Goal: Use online tool/utility

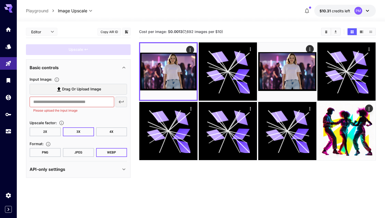
click at [66, 89] on span "Drag or upload image" at bounding box center [81, 89] width 39 height 7
click at [0, 0] on input "Drag or upload image" at bounding box center [0, 0] width 0 height 0
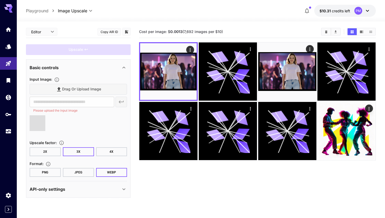
type input "**********"
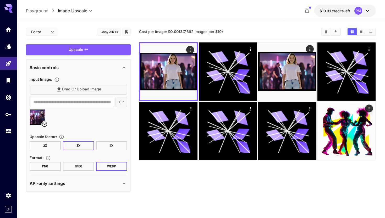
click at [107, 147] on button "4X" at bounding box center [111, 145] width 31 height 9
click at [78, 144] on button "3X" at bounding box center [78, 145] width 31 height 9
click at [90, 53] on div "Upscale" at bounding box center [78, 49] width 105 height 11
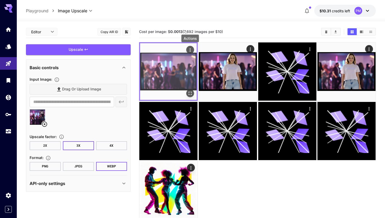
click at [191, 47] on div "Actions" at bounding box center [189, 50] width 5 height 6
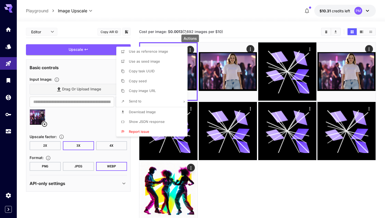
click at [153, 113] on span "Download Image" at bounding box center [142, 112] width 27 height 4
click at [46, 125] on div at bounding box center [192, 109] width 385 height 218
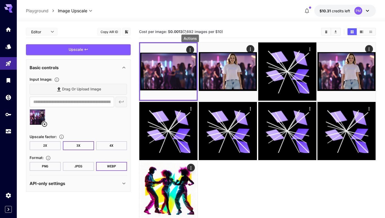
click at [43, 122] on icon at bounding box center [44, 124] width 6 height 6
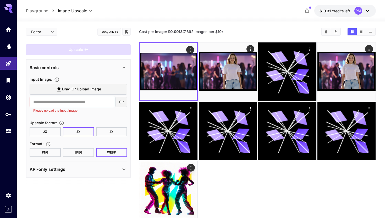
click at [65, 87] on span "Drag or upload image" at bounding box center [81, 89] width 39 height 7
click at [0, 0] on input "Drag or upload image" at bounding box center [0, 0] width 0 height 0
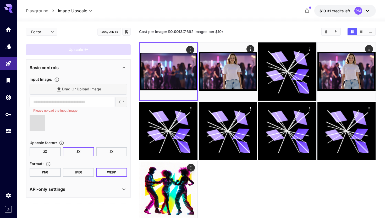
type input "**********"
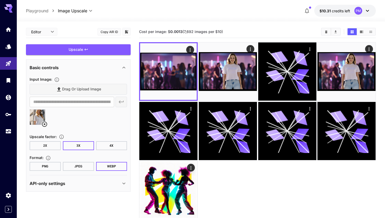
click at [113, 165] on button "WEBP" at bounding box center [111, 166] width 31 height 9
click at [110, 50] on div "Upscale" at bounding box center [78, 49] width 105 height 11
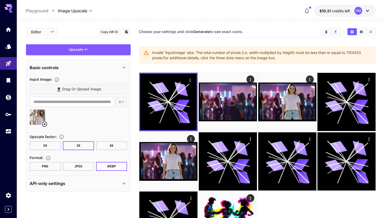
click at [109, 149] on button "4X" at bounding box center [111, 145] width 31 height 9
click at [120, 46] on div "Upscale" at bounding box center [78, 49] width 105 height 11
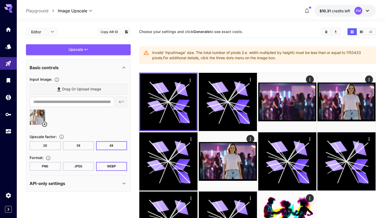
click at [53, 166] on button "PNG" at bounding box center [45, 166] width 31 height 9
click at [93, 49] on div "Upscale" at bounding box center [78, 49] width 105 height 11
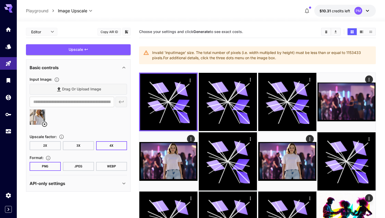
click at [73, 164] on button "JPEG" at bounding box center [78, 166] width 31 height 9
click at [97, 50] on div "Upscale" at bounding box center [78, 49] width 105 height 11
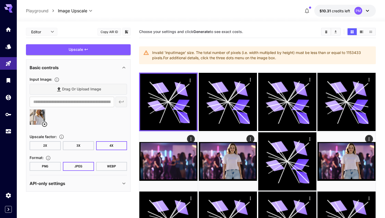
click at [46, 124] on icon at bounding box center [44, 124] width 6 height 6
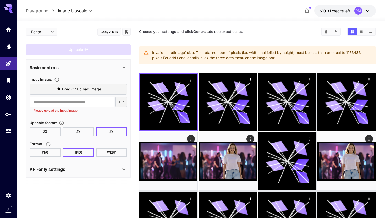
click at [67, 104] on input "text" at bounding box center [72, 102] width 85 height 10
paste input "**********"
click at [124, 100] on icon "button" at bounding box center [121, 102] width 6 height 6
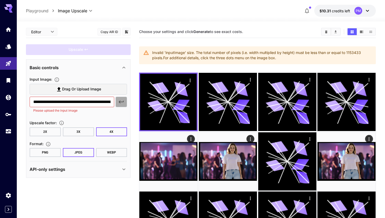
click at [119, 101] on icon "button" at bounding box center [121, 101] width 5 height 3
click at [108, 90] on label "Drag or upload image" at bounding box center [78, 89] width 97 height 11
click at [0, 0] on input "Drag or upload image" at bounding box center [0, 0] width 0 height 0
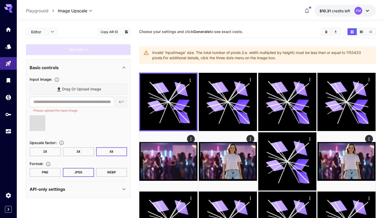
type input "**********"
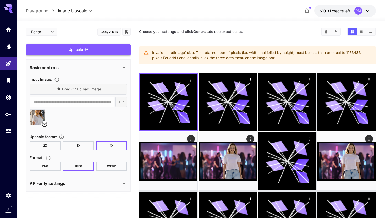
click at [98, 48] on div "Upscale" at bounding box center [78, 49] width 105 height 11
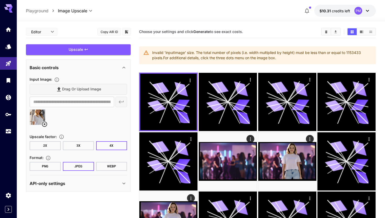
click at [80, 149] on button "3X" at bounding box center [78, 145] width 31 height 9
click at [98, 48] on div "Upscale" at bounding box center [78, 49] width 105 height 11
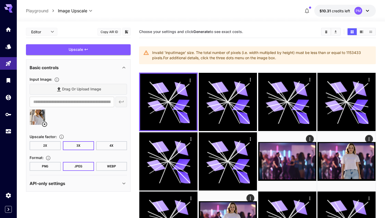
click at [44, 144] on button "2X" at bounding box center [45, 145] width 31 height 9
click at [92, 51] on div "Upscale" at bounding box center [78, 49] width 105 height 11
